Goal: Find contact information: Find contact information

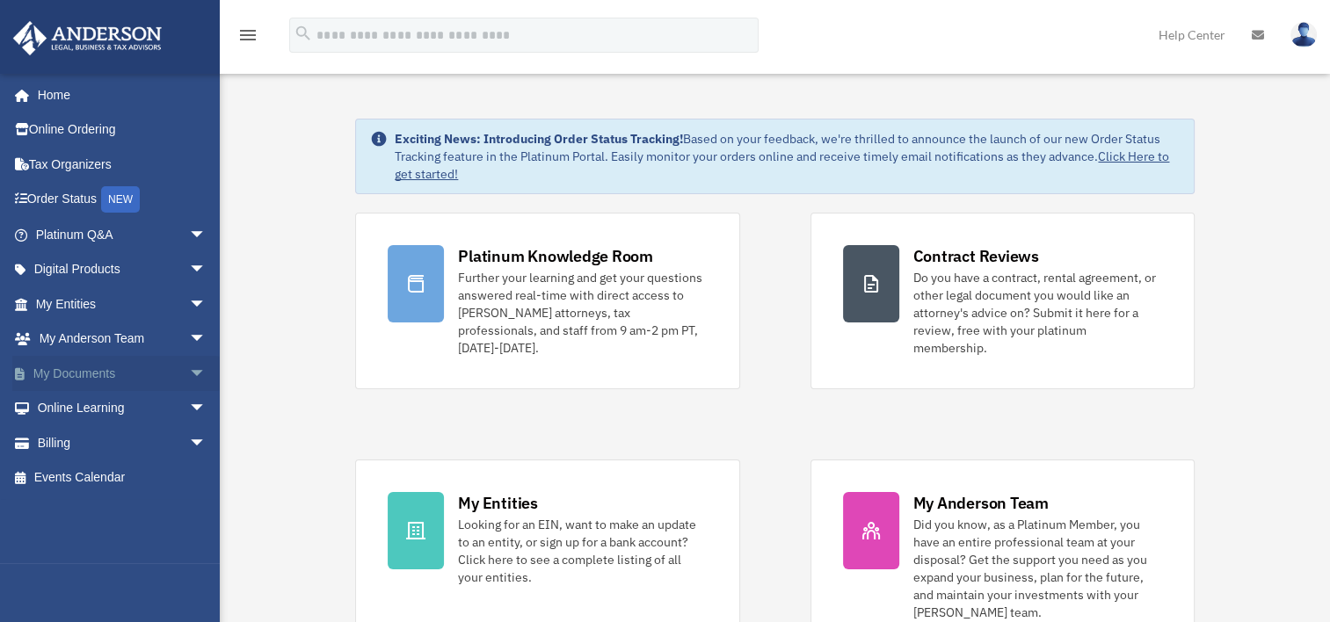
click at [189, 370] on span "arrow_drop_down" at bounding box center [206, 374] width 35 height 36
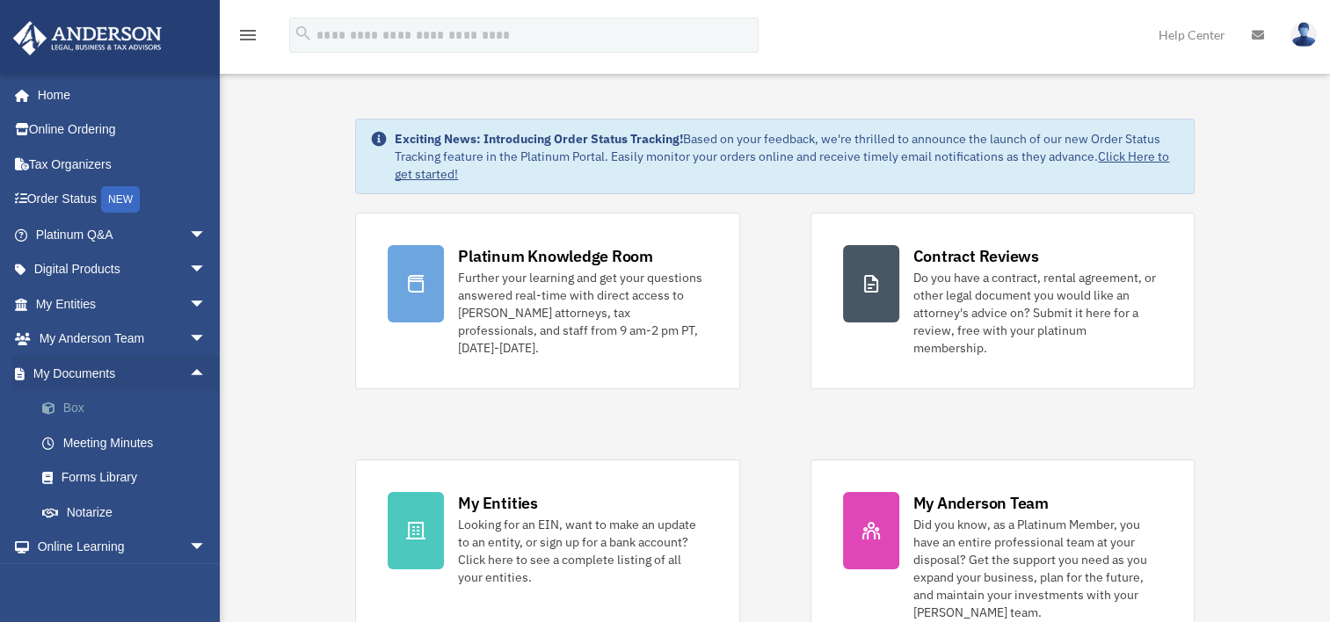
click at [62, 409] on span at bounding box center [57, 409] width 11 height 12
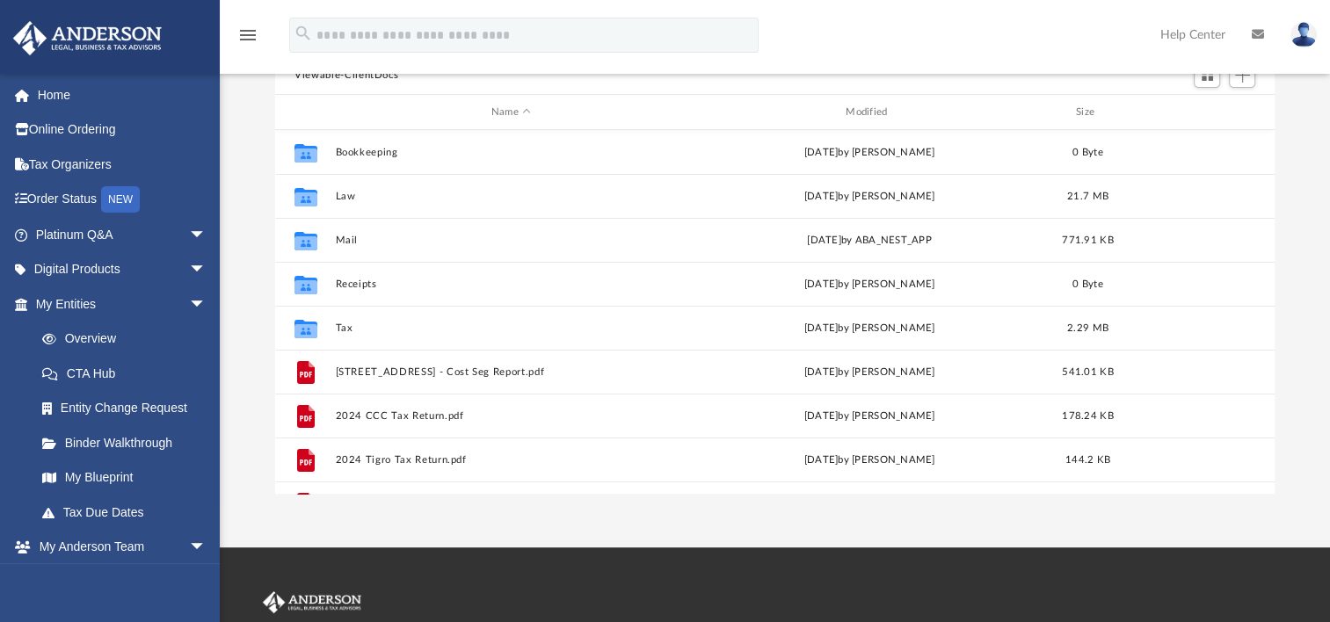
scroll to position [88, 0]
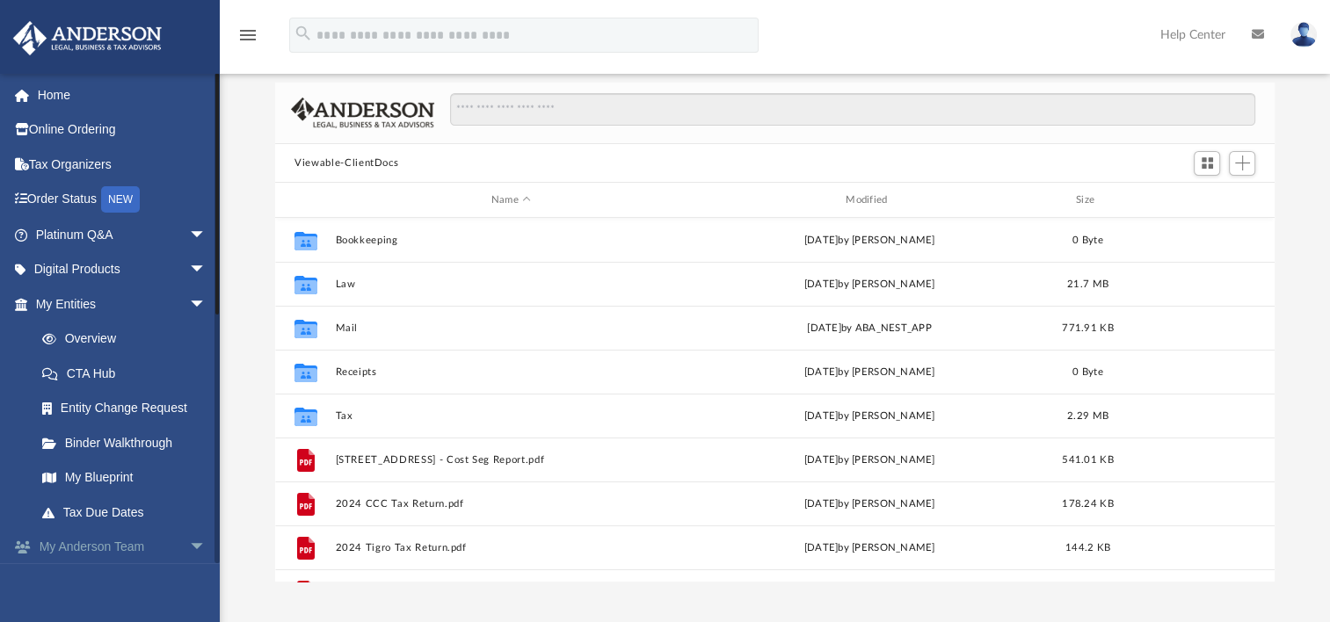
click at [190, 547] on span "arrow_drop_down" at bounding box center [206, 548] width 35 height 36
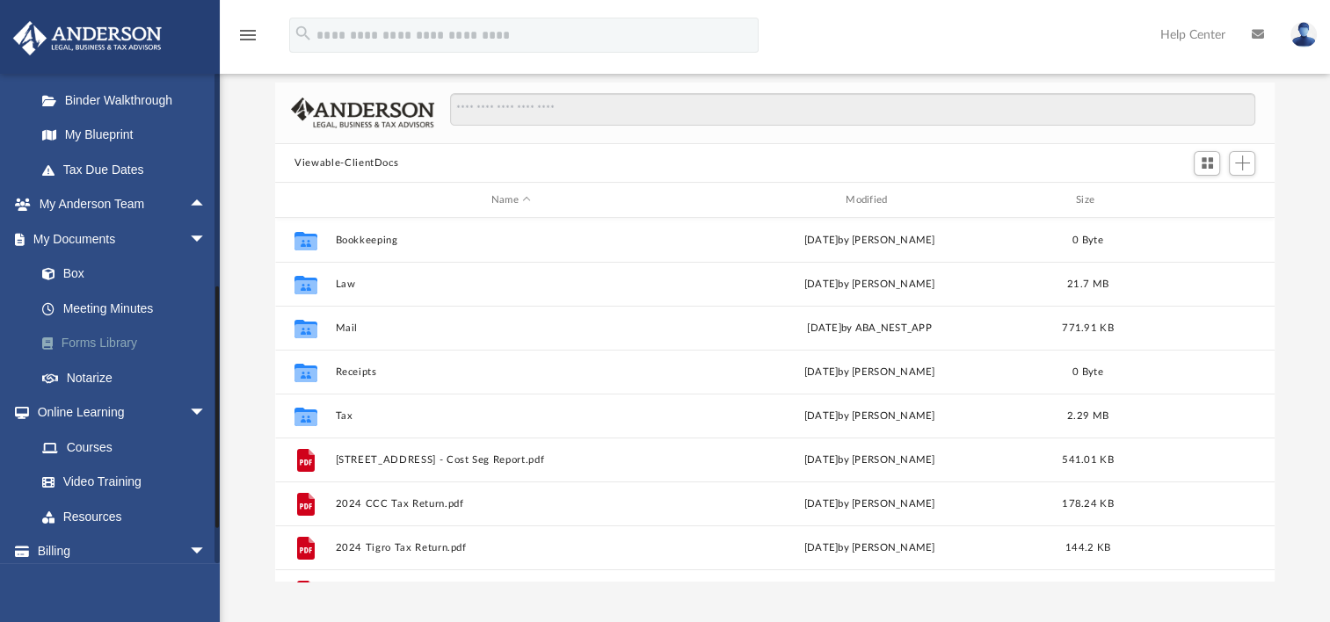
scroll to position [352, 0]
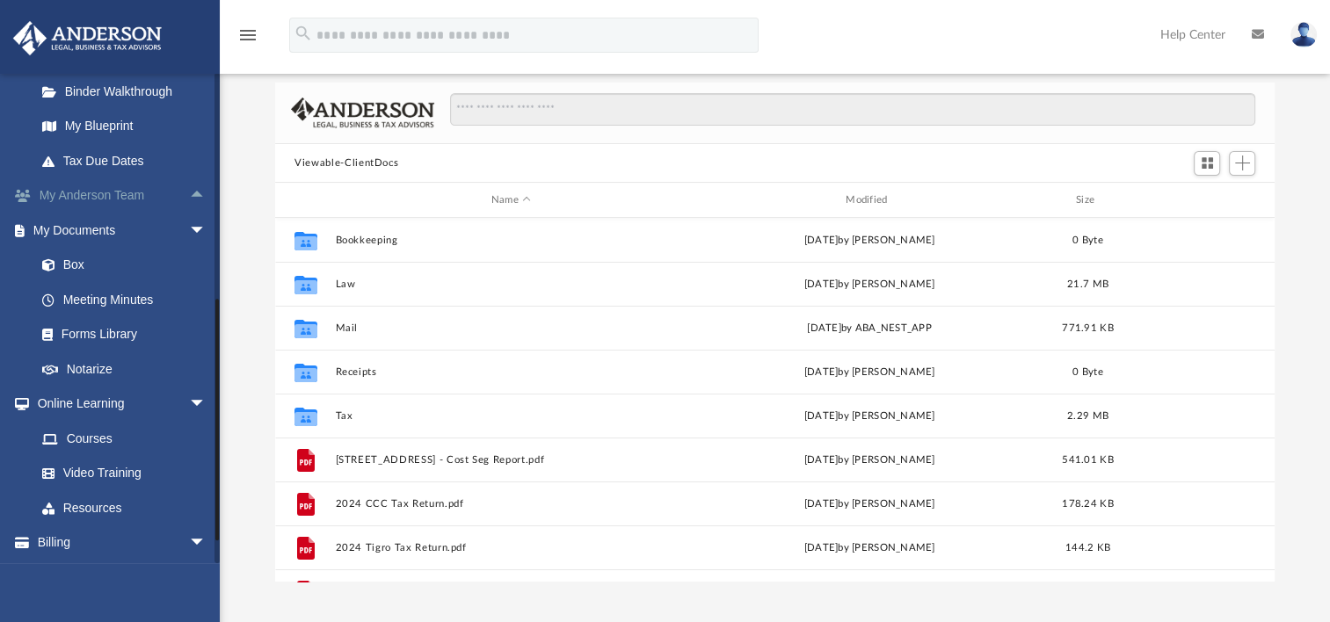
click at [125, 199] on link "My [PERSON_NAME] Team arrow_drop_up" at bounding box center [122, 195] width 221 height 35
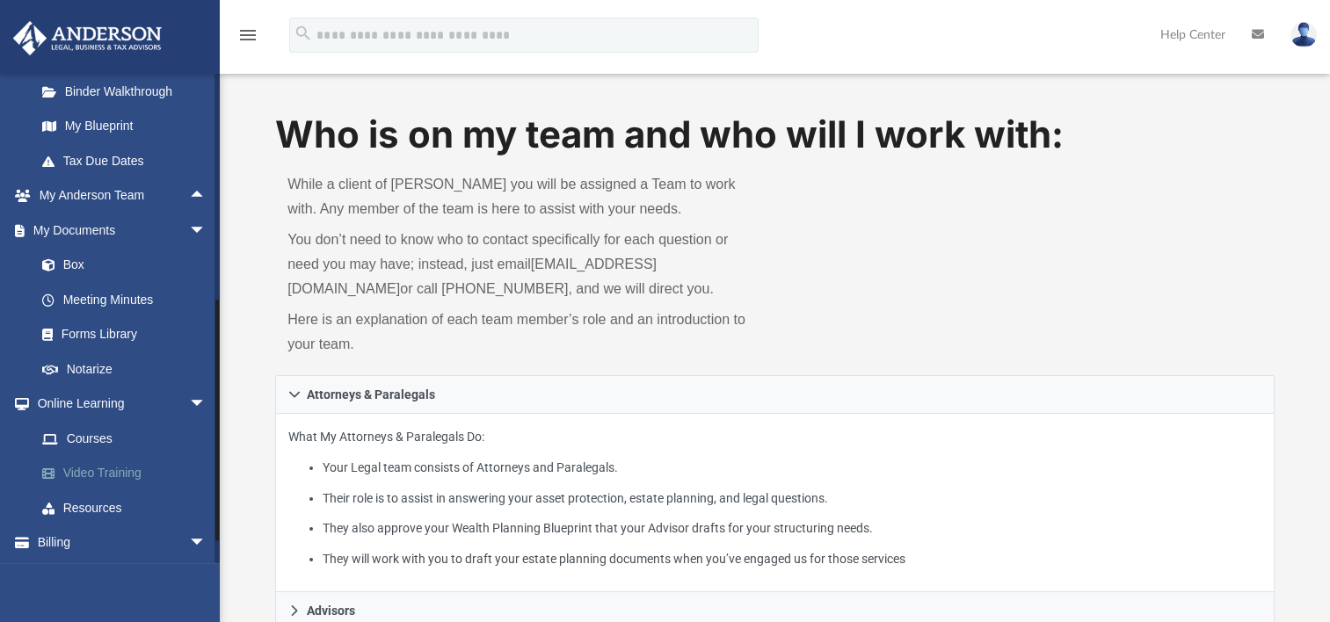
scroll to position [387, 0]
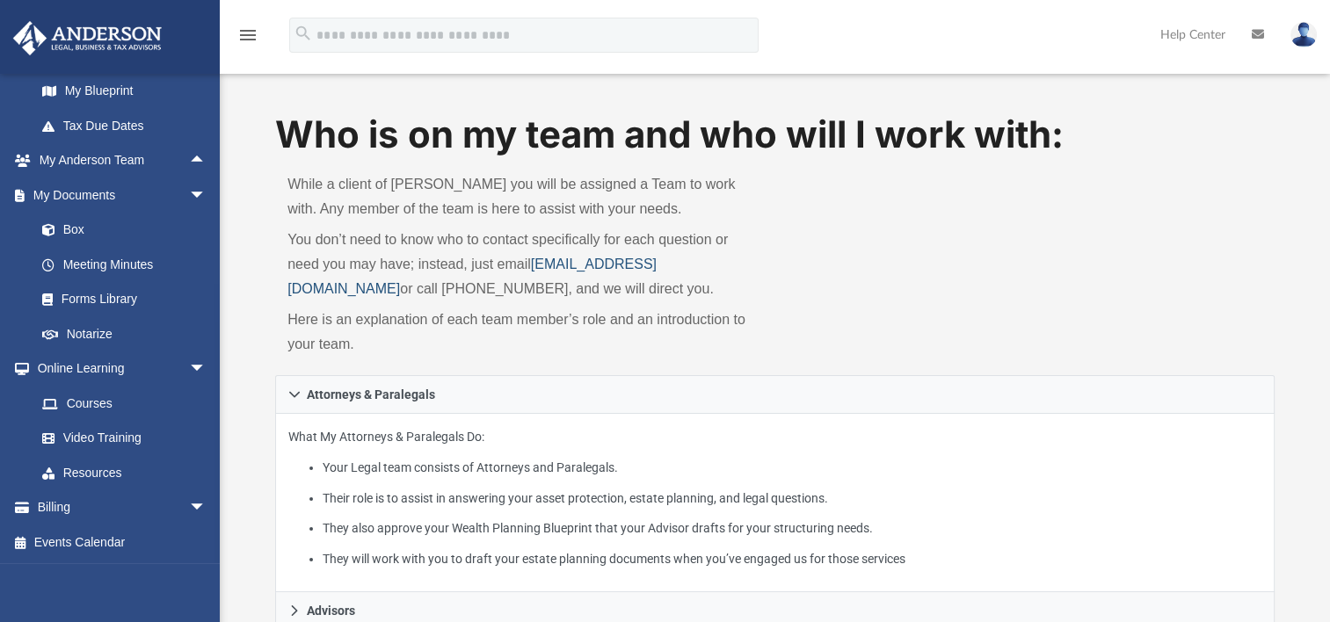
click at [559, 264] on link "[EMAIL_ADDRESS][DOMAIN_NAME]" at bounding box center [471, 277] width 369 height 40
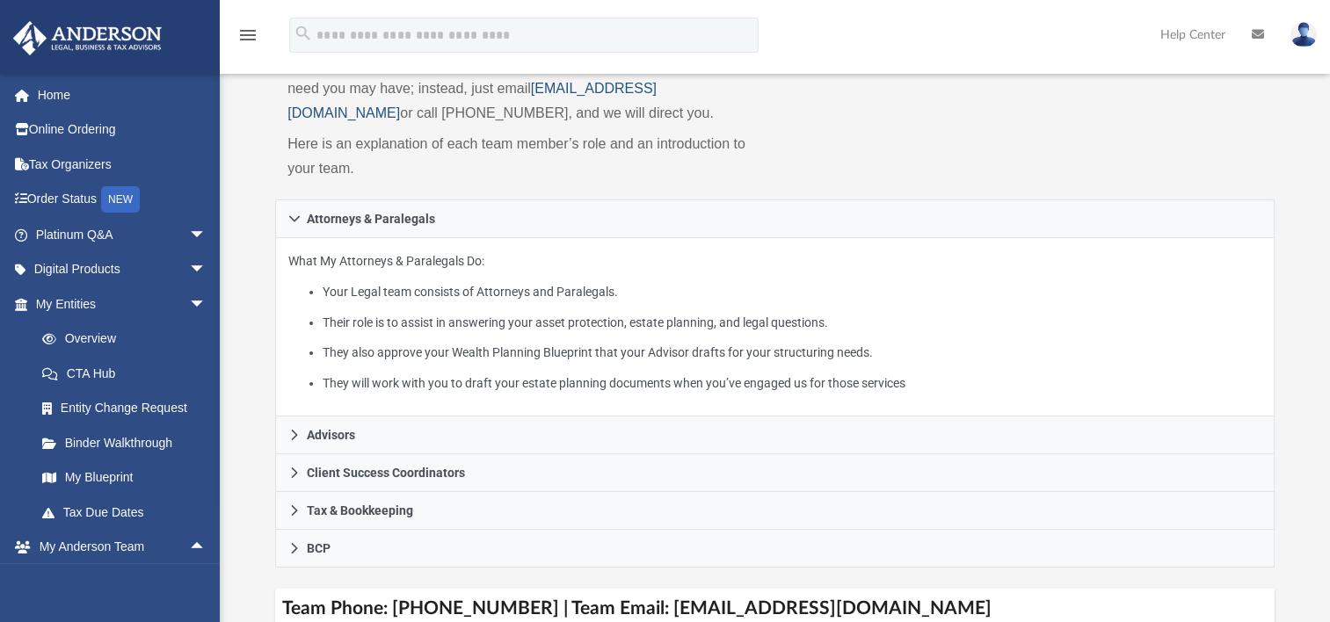
scroll to position [0, 0]
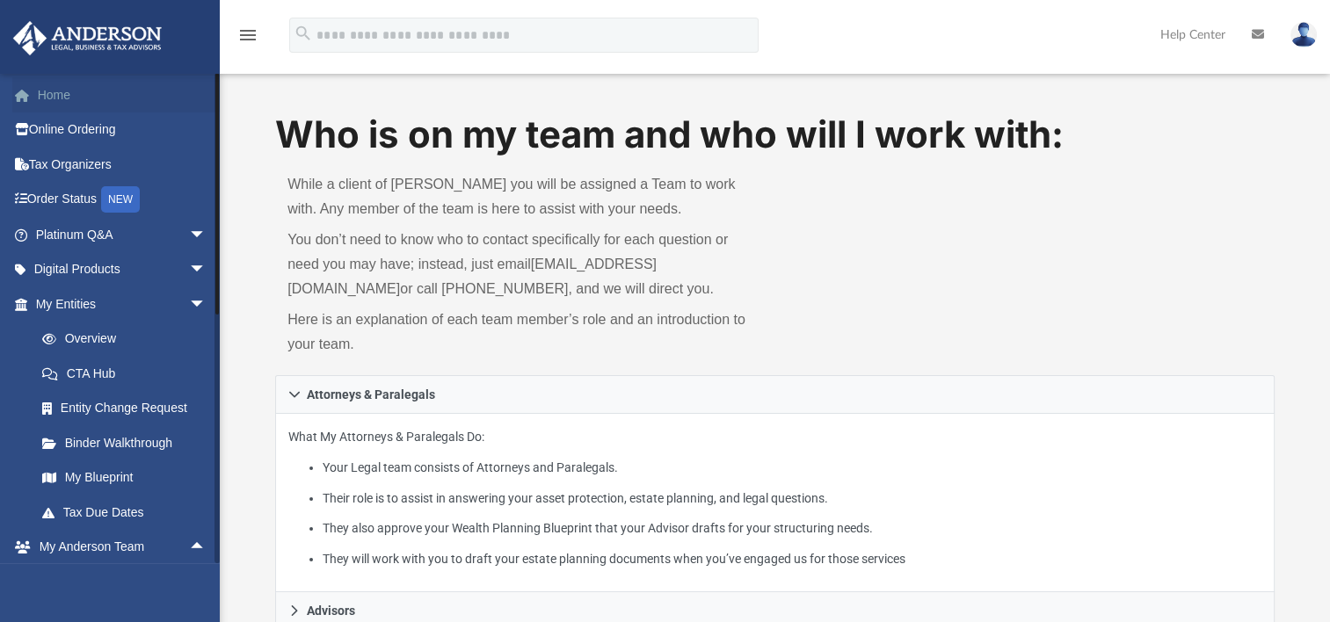
click at [51, 92] on link "Home" at bounding box center [122, 94] width 221 height 35
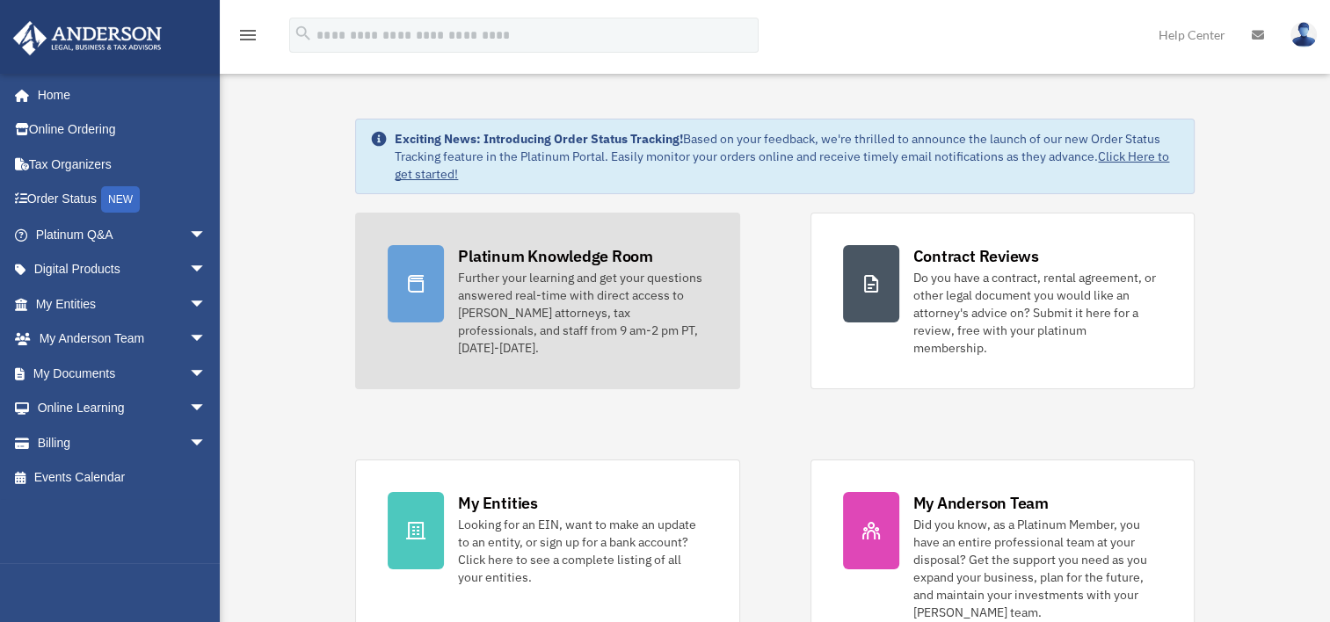
click at [456, 288] on link "Platinum Knowledge Room Further your learning and get your questions answered r…" at bounding box center [547, 301] width 384 height 177
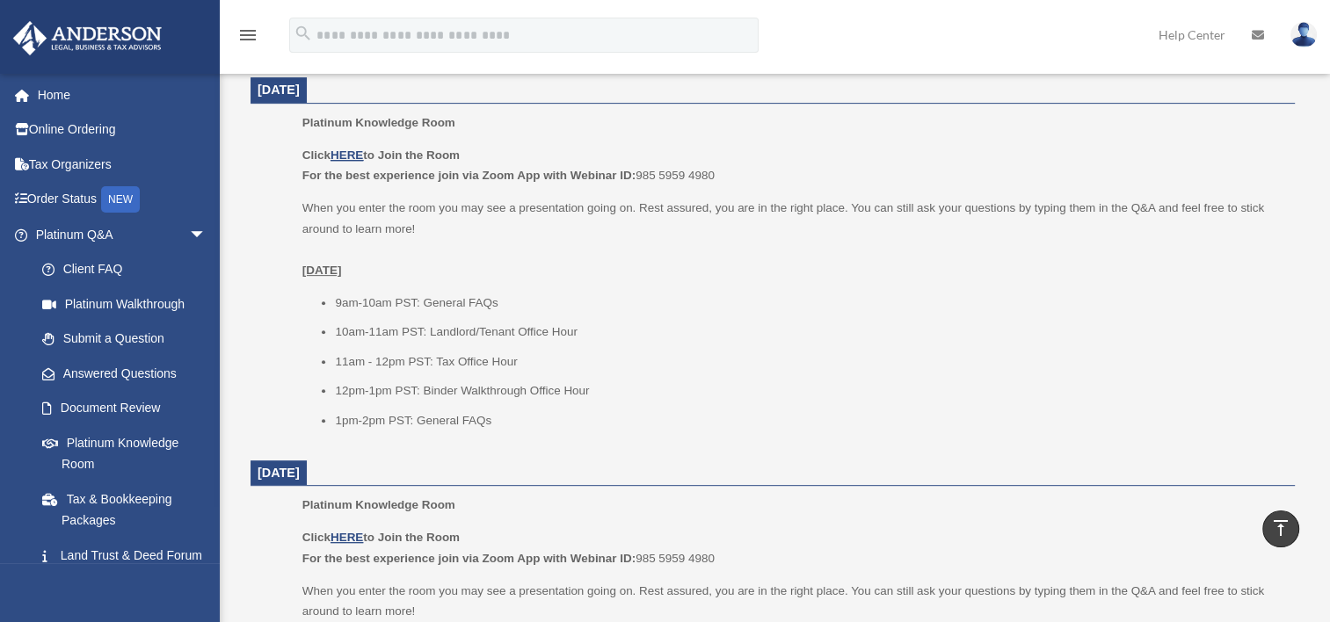
scroll to position [703, 0]
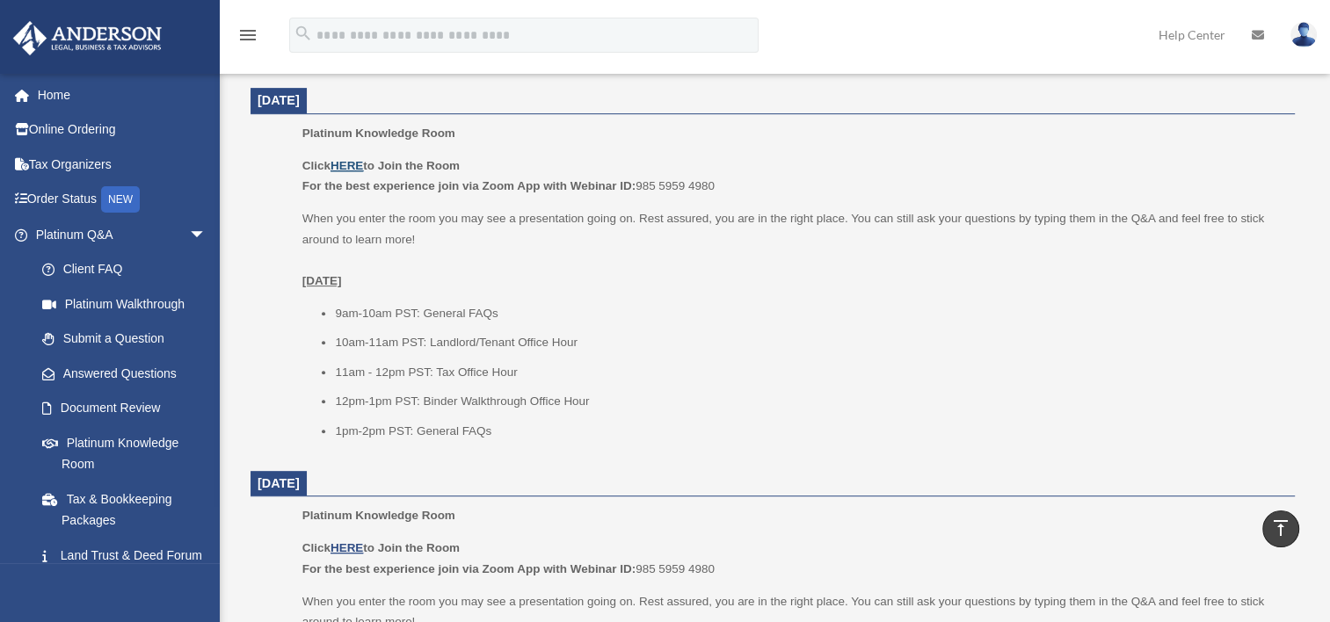
click at [350, 162] on u "HERE" at bounding box center [346, 165] width 33 height 13
